Goal: Transaction & Acquisition: Book appointment/travel/reservation

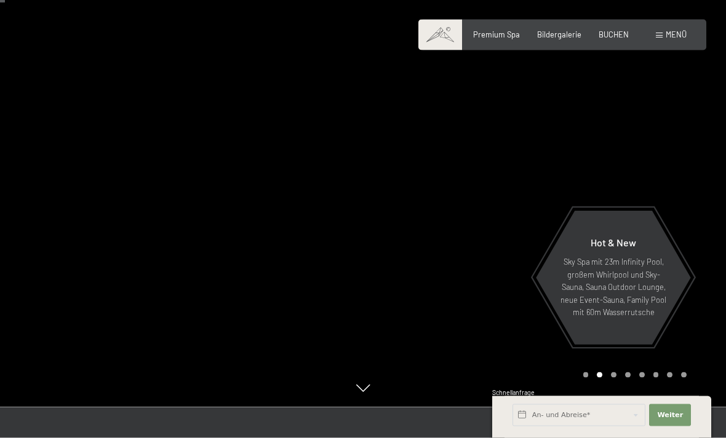
scroll to position [31, 0]
click at [675, 34] on span "Menü" at bounding box center [675, 35] width 21 height 10
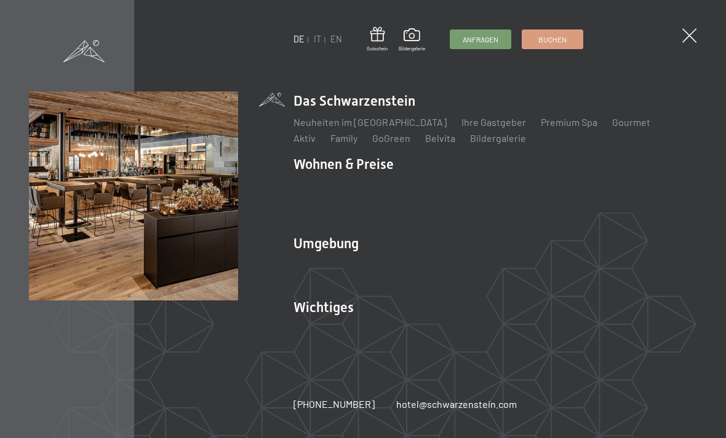
click at [612, 128] on link "Gourmet" at bounding box center [631, 122] width 38 height 12
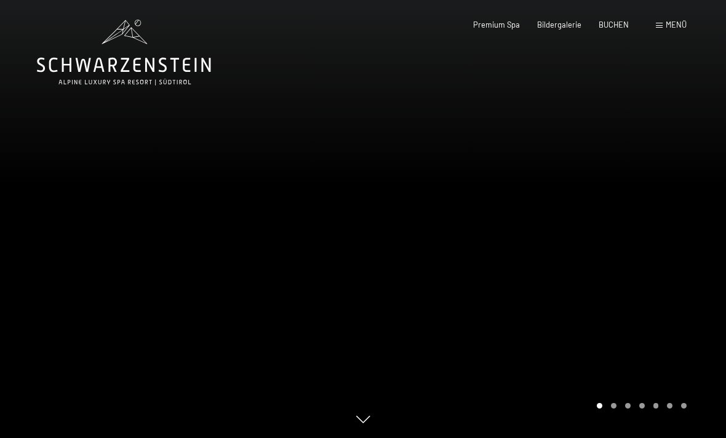
click at [680, 28] on span "Menü" at bounding box center [675, 25] width 21 height 10
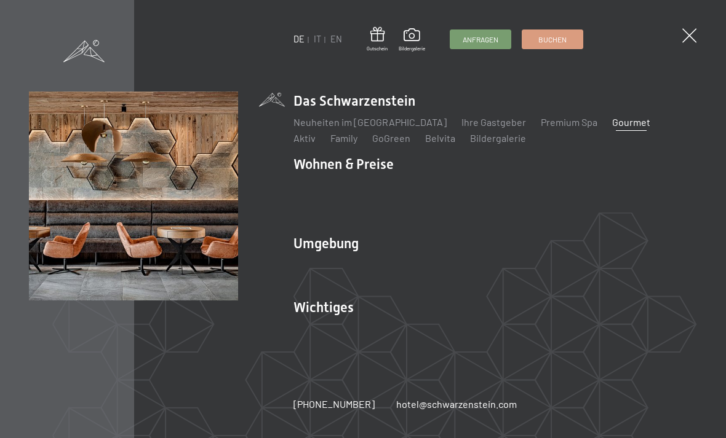
click at [509, 331] on link "Webcam & Wetter" at bounding box center [496, 329] width 77 height 12
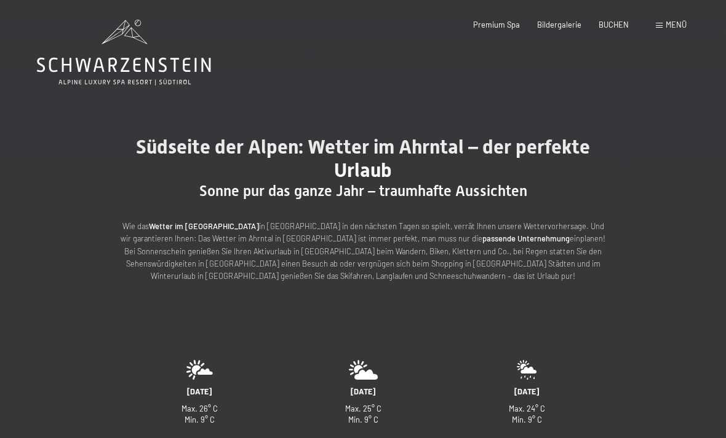
click at [628, 28] on span "BUCHEN" at bounding box center [613, 25] width 30 height 10
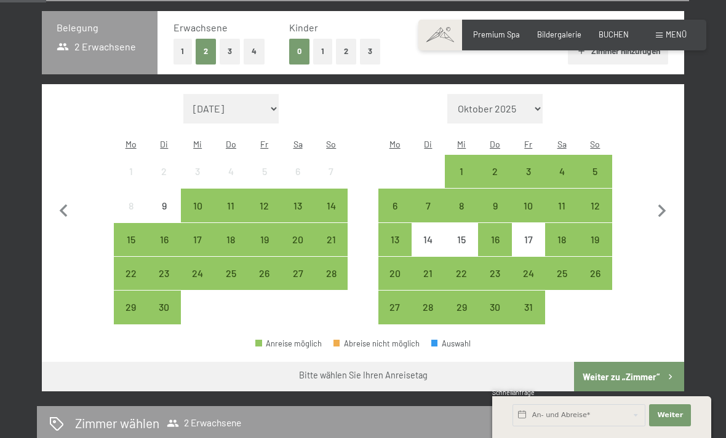
scroll to position [253, 0]
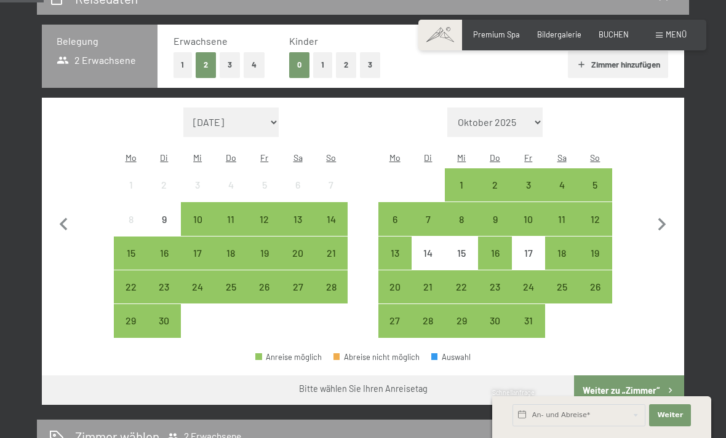
click at [331, 215] on div "14" at bounding box center [330, 230] width 31 height 31
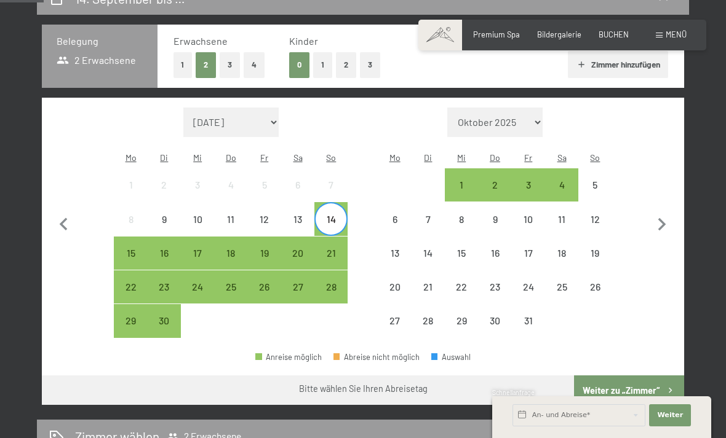
click at [171, 248] on div "16" at bounding box center [164, 263] width 31 height 31
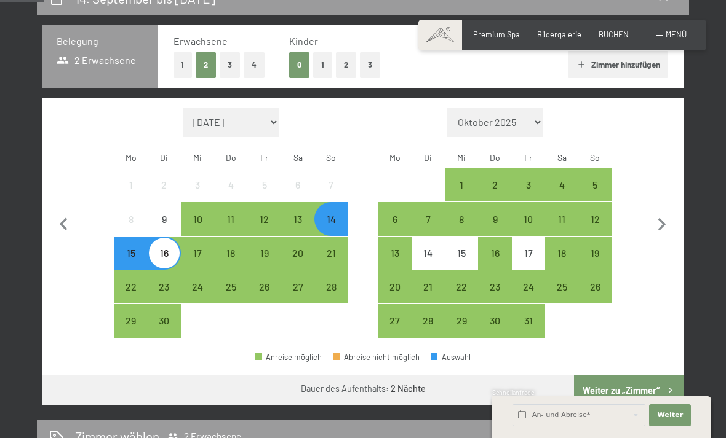
click at [657, 376] on button "Weiter zu „Zimmer“" at bounding box center [629, 391] width 110 height 30
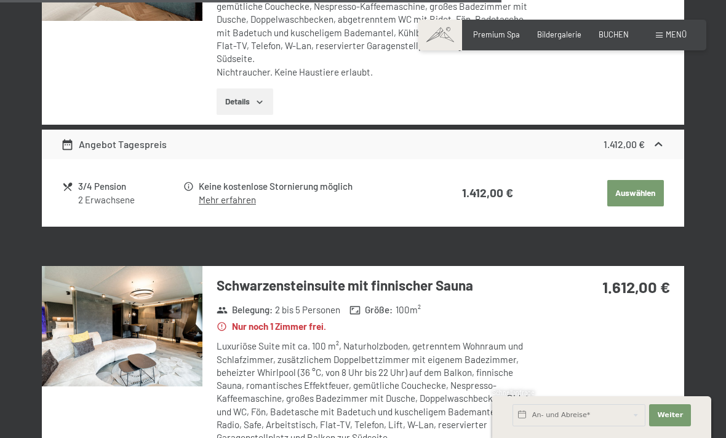
scroll to position [2431, 0]
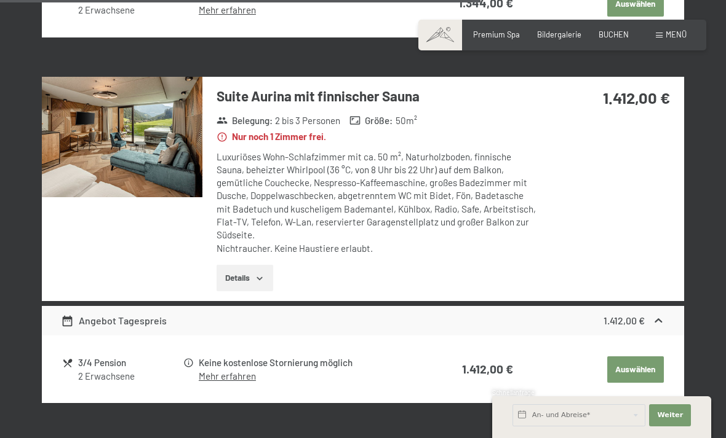
click at [672, 30] on span "Menü" at bounding box center [675, 35] width 21 height 10
